Goal: Find specific page/section: Find specific page/section

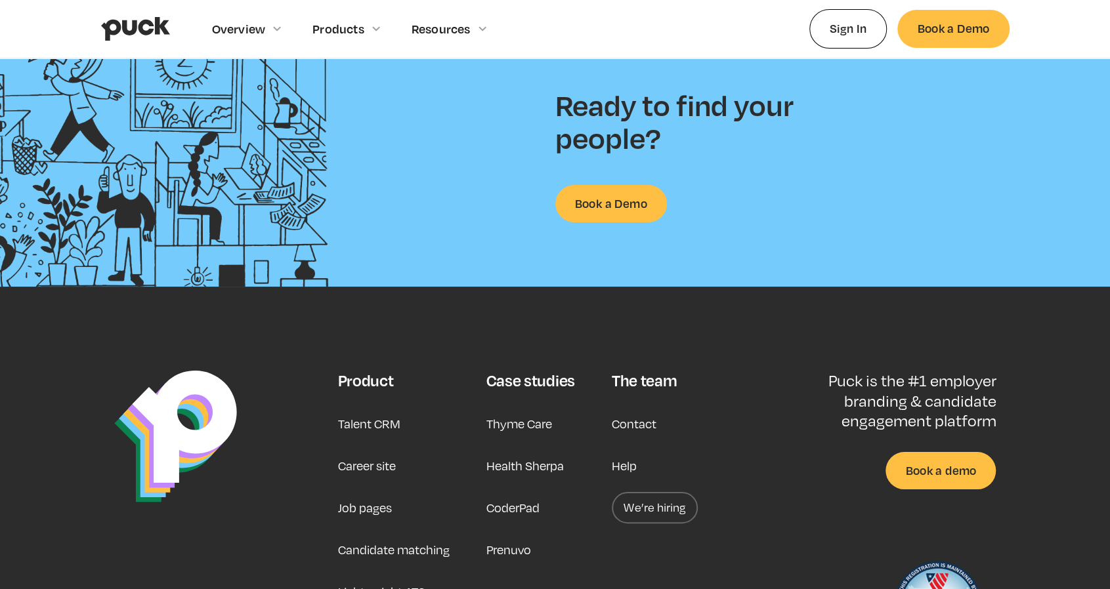
scroll to position [3413, 0]
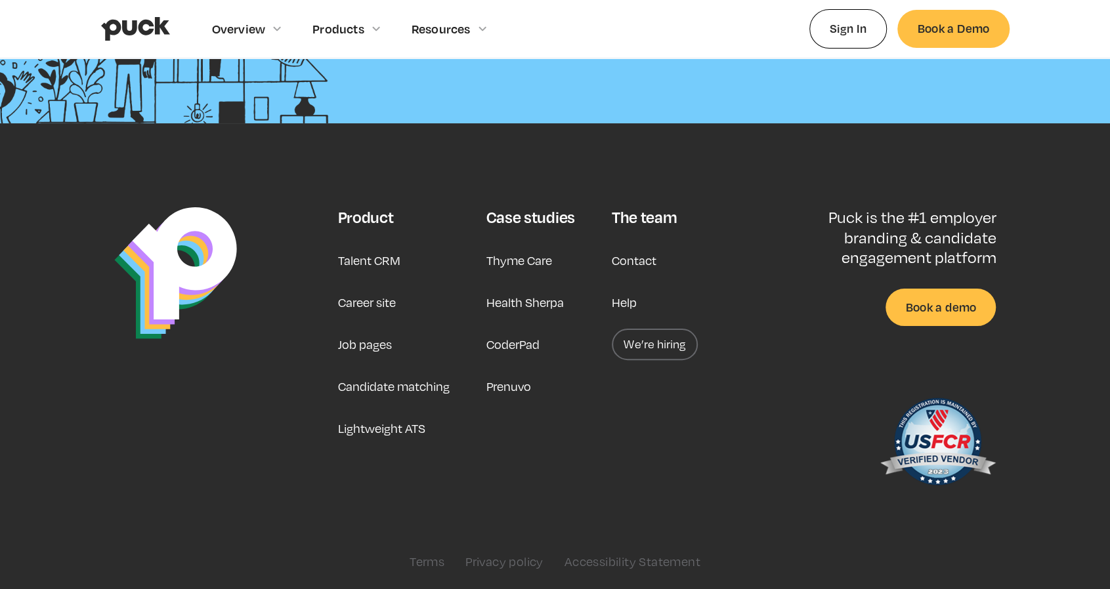
click at [383, 303] on link "Career site" at bounding box center [366, 303] width 58 height 32
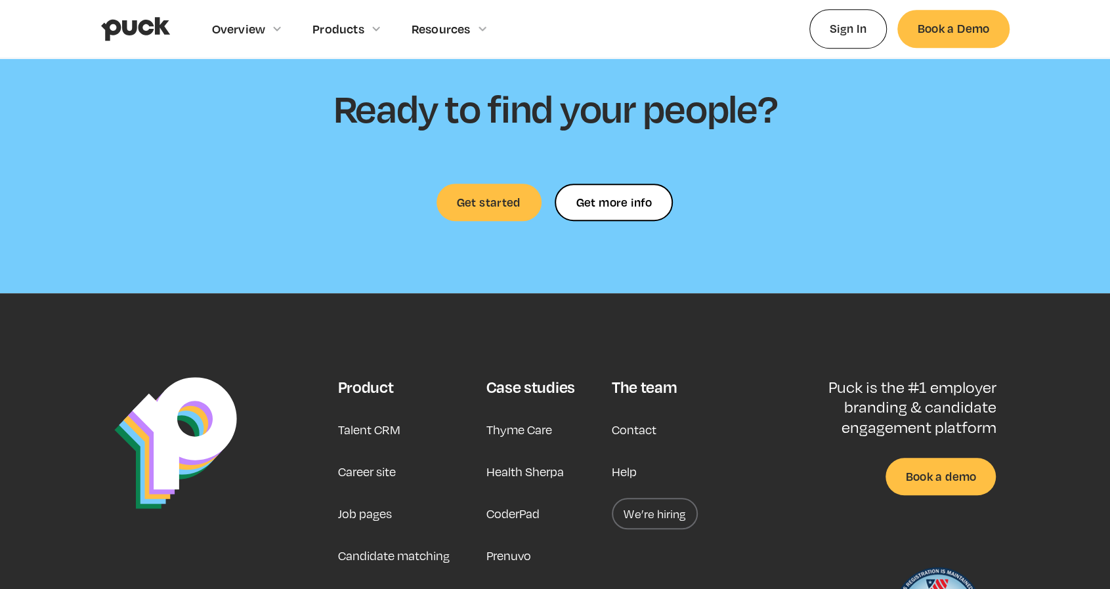
scroll to position [3958, 0]
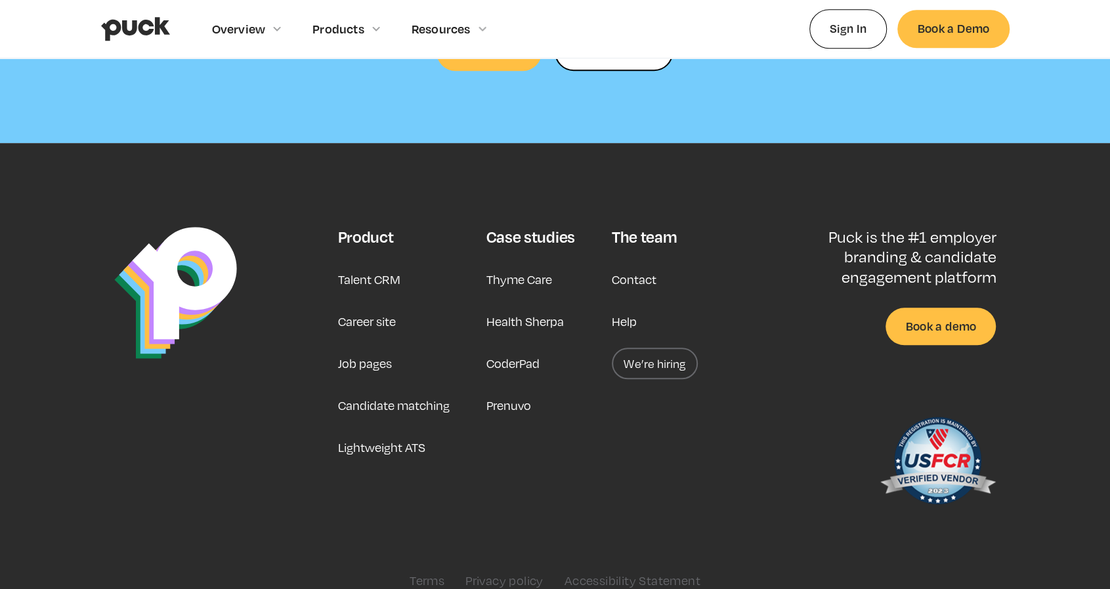
click at [368, 306] on link "Career site" at bounding box center [366, 322] width 58 height 32
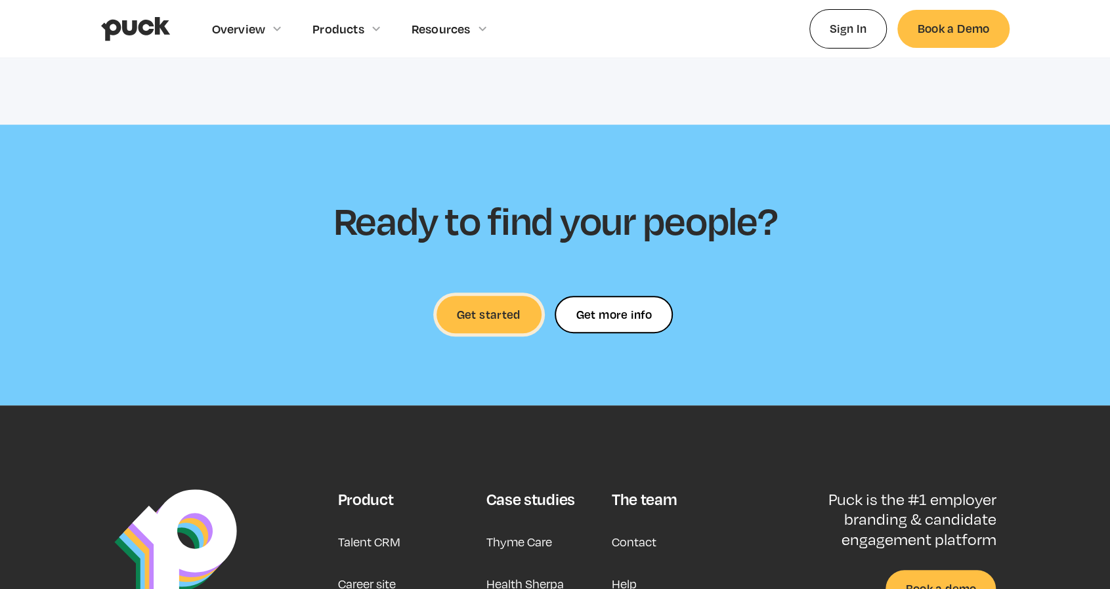
scroll to position [3826, 0]
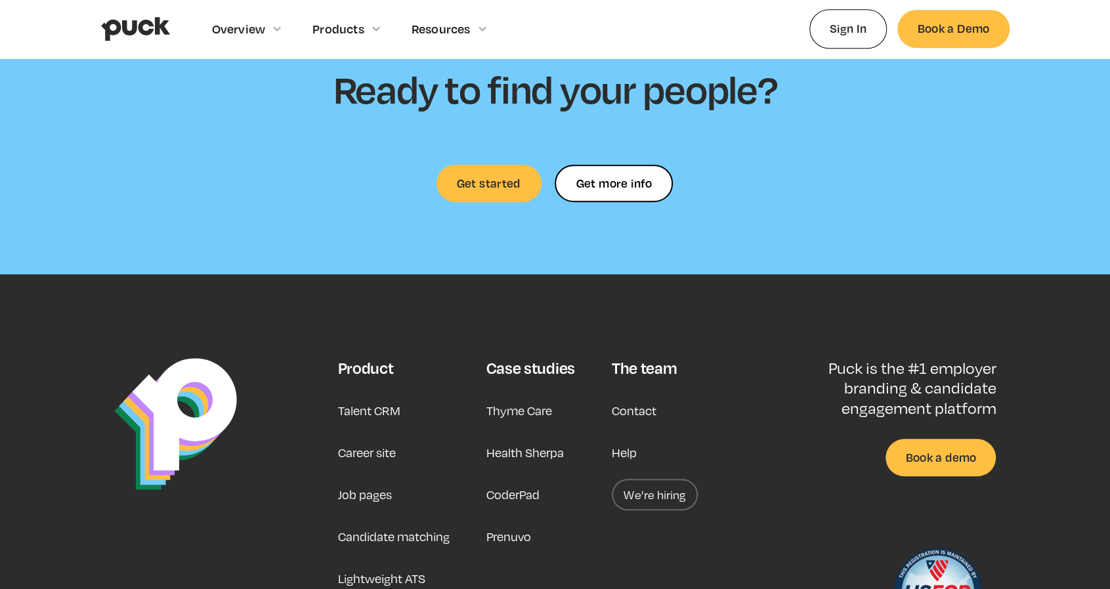
click at [654, 479] on link "We’re hiring" at bounding box center [655, 495] width 86 height 32
